Goal: Find specific fact: Find specific fact

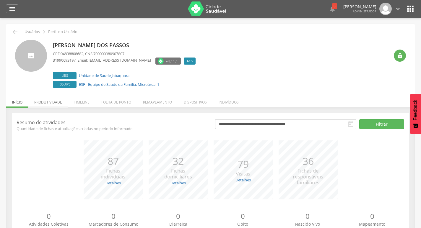
click at [46, 106] on li "Produtividade" at bounding box center [48, 101] width 40 height 14
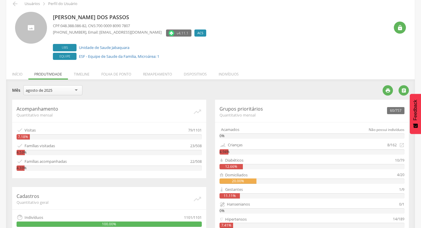
scroll to position [30, 0]
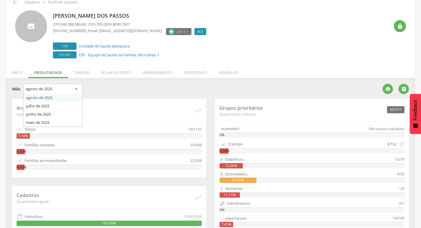
click at [69, 88] on div "agosto de 2025" at bounding box center [52, 89] width 59 height 11
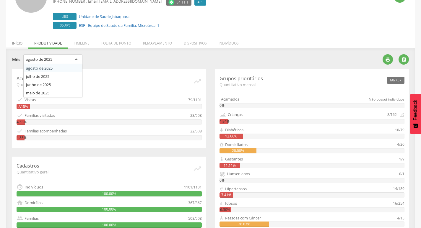
click at [23, 38] on li "Início" at bounding box center [17, 42] width 22 height 14
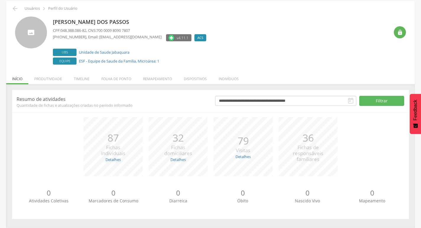
scroll to position [23, 0]
click at [232, 103] on input "**********" at bounding box center [285, 101] width 141 height 10
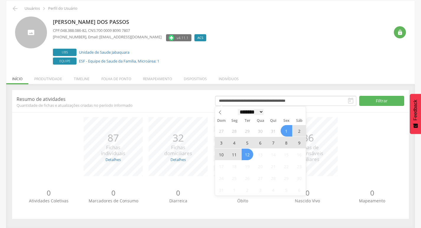
click at [241, 111] on select "******* ********* ***** ***** **** ***** ***** ******" at bounding box center [251, 112] width 26 height 6
select select "*"
click at [238, 109] on select "******* ********* ***** ***** **** ***** ***** ******" at bounding box center [251, 112] width 26 height 6
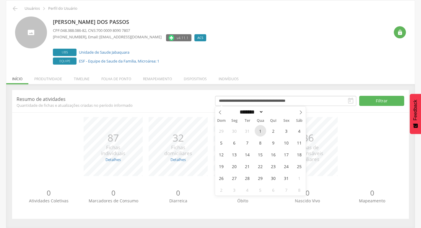
click at [258, 130] on span "1" at bounding box center [261, 131] width 12 height 12
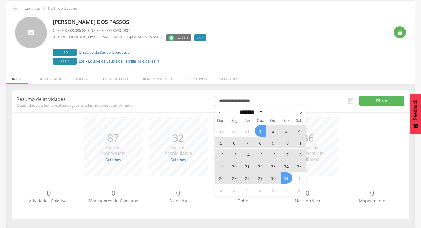
click at [282, 175] on span "31" at bounding box center [287, 179] width 12 height 12
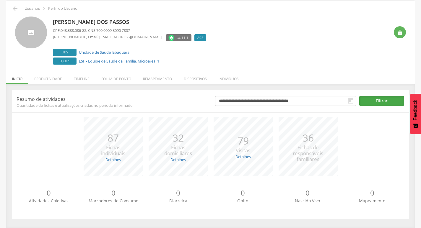
click at [381, 102] on button "Filtrar" at bounding box center [381, 101] width 45 height 10
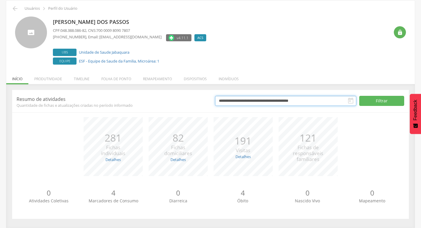
click at [279, 102] on input "**********" at bounding box center [285, 101] width 141 height 10
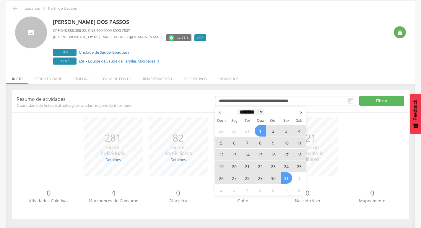
click at [258, 112] on select "******* ********* ***** ***** **** ***** ***** ******" at bounding box center [251, 112] width 26 height 6
click at [238, 109] on select "******* ********* ***** ***** **** ***** ***** ******" at bounding box center [251, 112] width 26 height 6
click at [259, 128] on span "1" at bounding box center [261, 131] width 12 height 12
type input "**********"
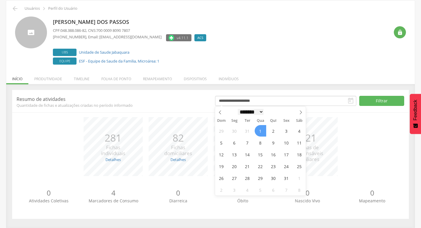
click at [249, 113] on select "******* ********* ***** ***** **** ***** ***** ******" at bounding box center [251, 112] width 26 height 6
select select "*"
click at [238, 109] on select "******* ********* ***** ***** **** ***** ***** ******" at bounding box center [251, 112] width 26 height 6
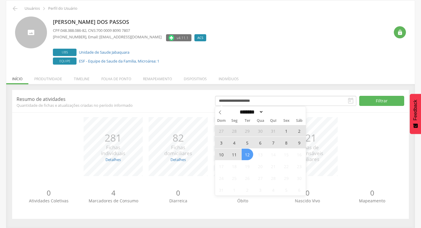
click at [246, 154] on span "12" at bounding box center [248, 155] width 12 height 12
type input "**********"
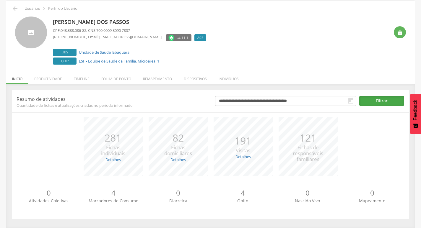
click at [368, 103] on button "Filtrar" at bounding box center [381, 101] width 45 height 10
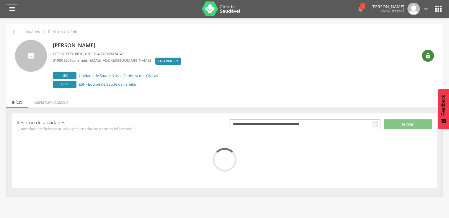
click at [431, 54] on div "" at bounding box center [428, 56] width 12 height 12
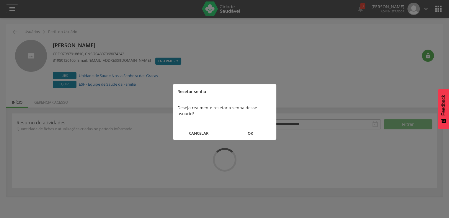
click at [245, 127] on button "OK" at bounding box center [251, 133] width 52 height 13
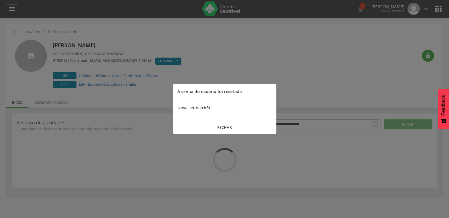
click at [210, 109] on b "rh8i" at bounding box center [206, 108] width 8 height 6
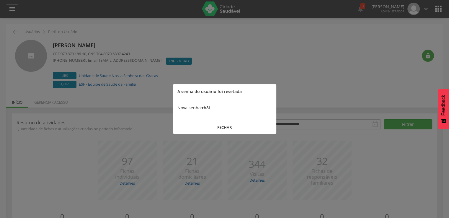
click at [209, 109] on b "rh8i" at bounding box center [206, 108] width 8 height 6
copy b "rh8i"
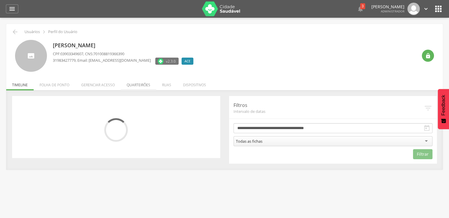
click at [134, 85] on li "Quarteirões" at bounding box center [138, 84] width 35 height 14
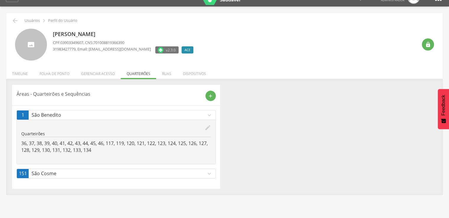
scroll to position [18, 0]
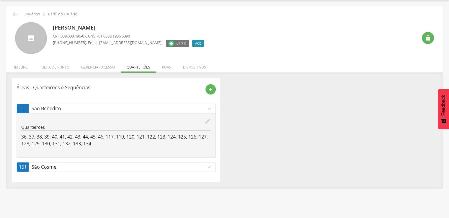
click at [209, 169] on icon "expand_more" at bounding box center [209, 167] width 7 height 7
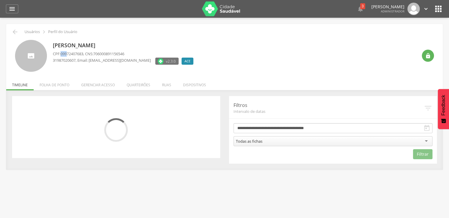
drag, startPoint x: 62, startPoint y: 53, endPoint x: 70, endPoint y: 54, distance: 8.0
click at [70, 54] on span "09972407683" at bounding box center [72, 53] width 23 height 5
click at [72, 54] on span "09972407683" at bounding box center [72, 53] width 23 height 5
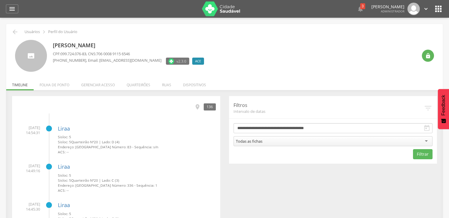
click at [77, 54] on span "099.724.076-83" at bounding box center [74, 53] width 26 height 5
drag, startPoint x: 61, startPoint y: 52, endPoint x: 88, endPoint y: 53, distance: 26.6
click at [86, 53] on span "099.724.076-83" at bounding box center [74, 53] width 26 height 5
copy span "099.724.076-83"
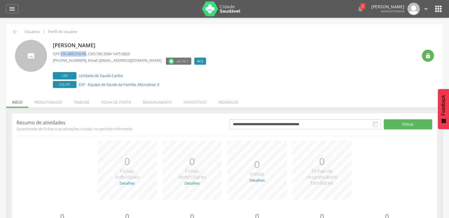
drag, startPoint x: 62, startPoint y: 54, endPoint x: 88, endPoint y: 53, distance: 26.0
click at [86, 53] on span "131.495.016-95" at bounding box center [74, 53] width 26 height 5
drag, startPoint x: 142, startPoint y: 45, endPoint x: 50, endPoint y: 40, distance: 92.0
click at [50, 40] on div "Wellington Lemos de Oliveira CPF: 131.495.016-95 , CNS: 700 2064 1475 6825 (31)…" at bounding box center [224, 65] width 419 height 50
copy p "Wellington Lemos de Oliveira"
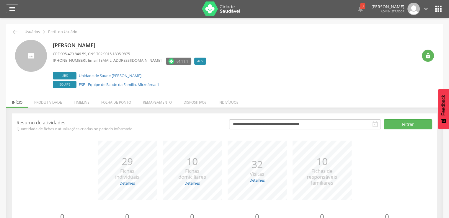
drag, startPoint x: 131, startPoint y: 43, endPoint x: 52, endPoint y: 40, distance: 79.0
click at [52, 40] on div "Mary Ellen Santos Alves CPF: 095.479.846-59 , CNS: 702 9015 1805 9875 (31) 9886…" at bounding box center [224, 65] width 419 height 50
copy p "Mary Ellen Santos Alves"
drag, startPoint x: 89, startPoint y: 53, endPoint x: 62, endPoint y: 52, distance: 26.3
click at [62, 52] on span "095.479.846-59" at bounding box center [74, 53] width 26 height 5
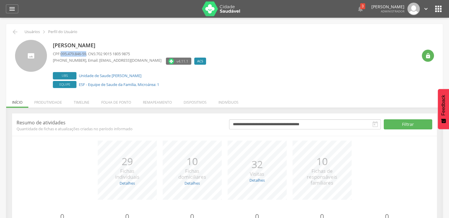
copy span "095.479.846-59"
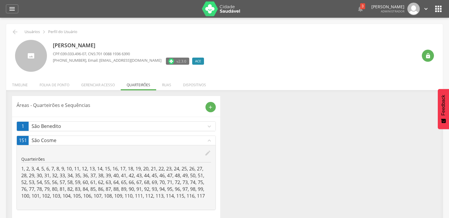
scroll to position [18, 0]
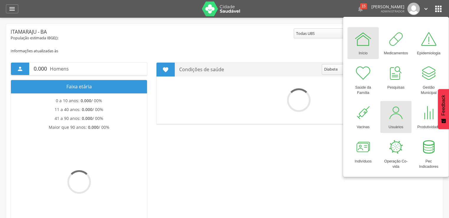
click at [390, 105] on div at bounding box center [396, 113] width 18 height 18
